Goal: Check status: Check status

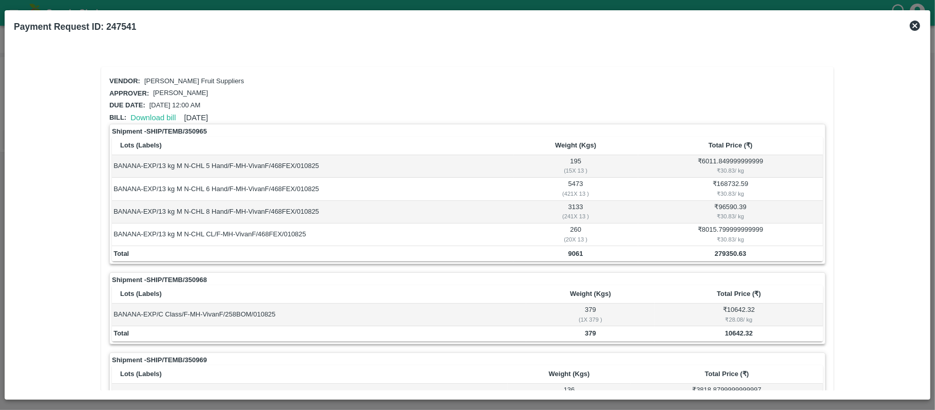
click at [914, 23] on icon at bounding box center [915, 26] width 10 height 10
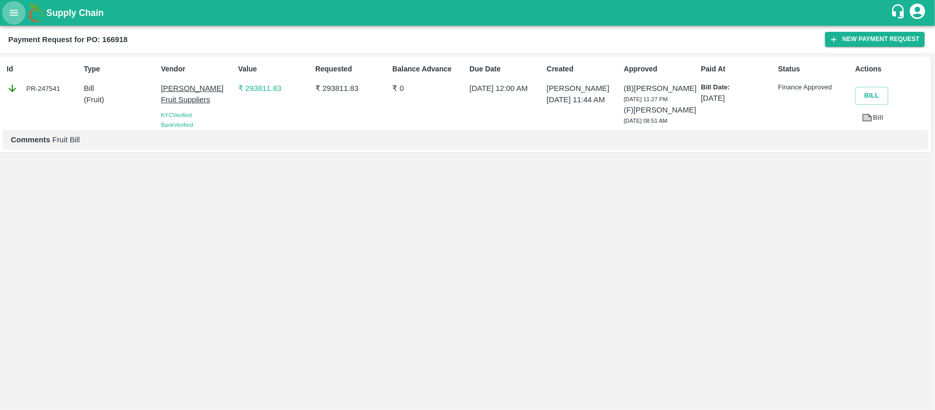
click at [19, 15] on icon "open drawer" at bounding box center [13, 12] width 11 height 11
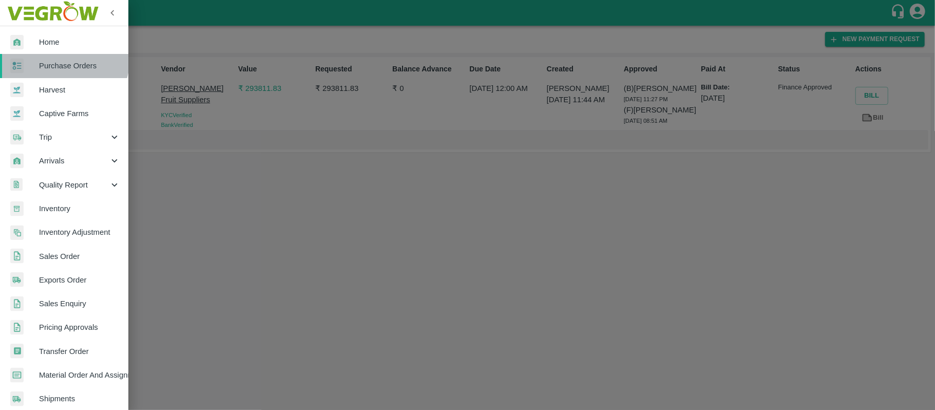
click at [56, 58] on link "Purchase Orders" at bounding box center [64, 66] width 128 height 24
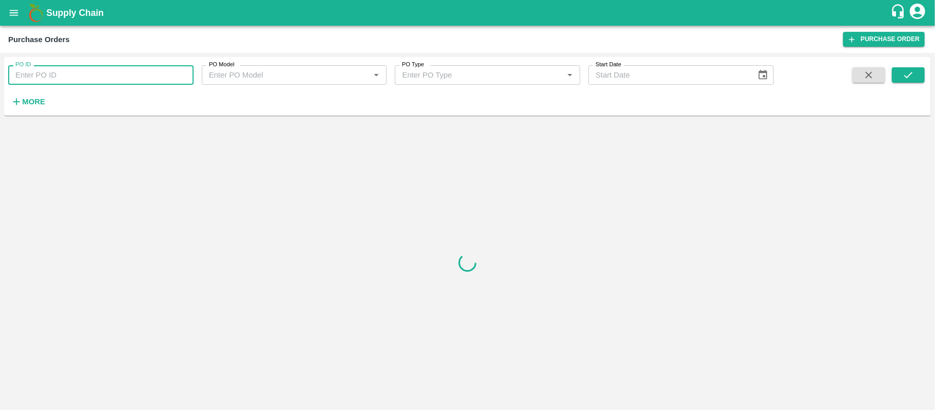
click at [112, 83] on input "PO ID" at bounding box center [100, 75] width 185 height 20
paste input "247541"
type input "247541"
click at [921, 71] on button "submit" at bounding box center [908, 74] width 33 height 15
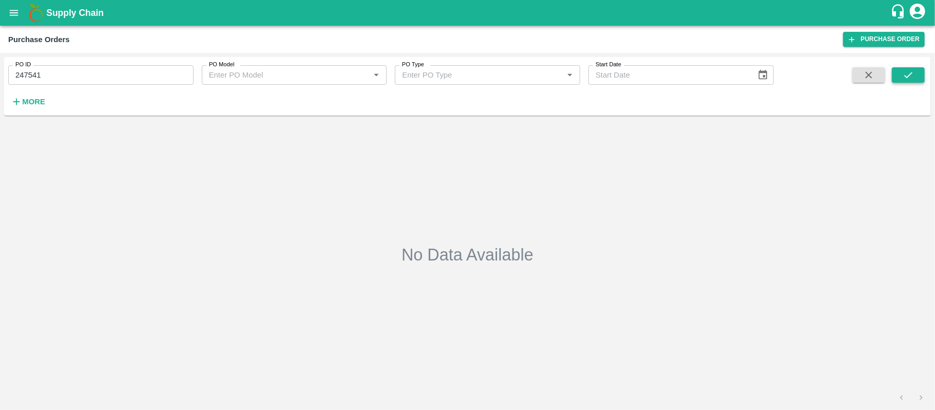
click at [908, 77] on icon "submit" at bounding box center [908, 75] width 8 height 6
click at [48, 78] on input "247541" at bounding box center [100, 75] width 185 height 20
click at [81, 73] on input "247541" at bounding box center [100, 75] width 185 height 20
click at [80, 73] on input "247541" at bounding box center [100, 75] width 185 height 20
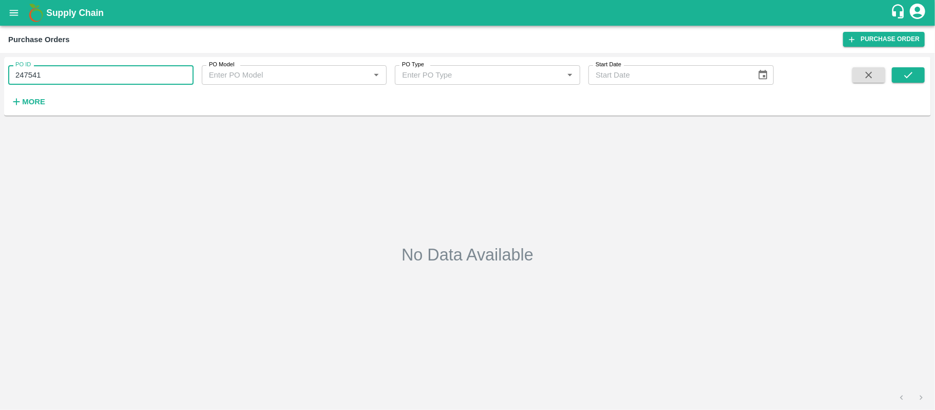
paste input "text"
type input "166918"
click at [907, 70] on icon "submit" at bounding box center [908, 74] width 11 height 11
